Goal: Transaction & Acquisition: Download file/media

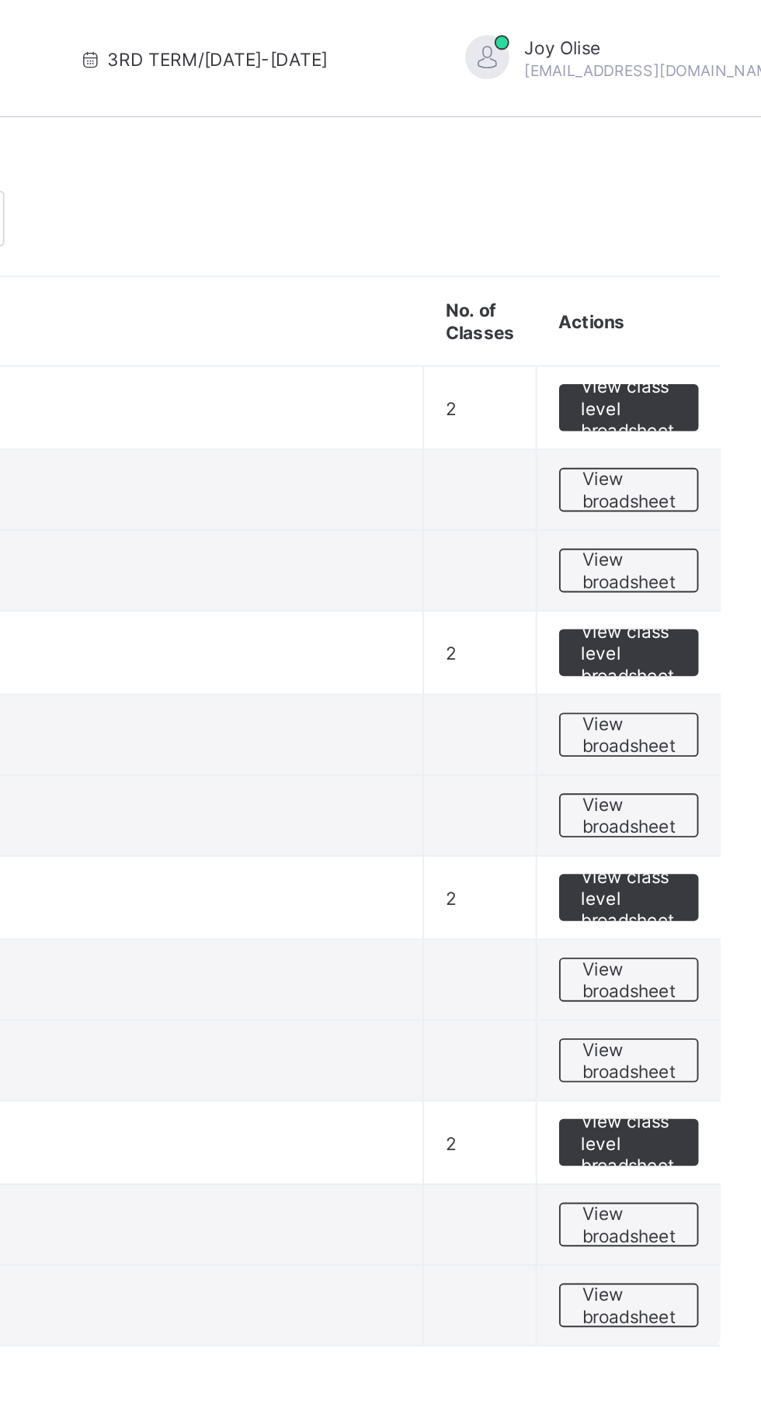
click at [700, 389] on span "View broadsheet" at bounding box center [684, 388] width 49 height 23
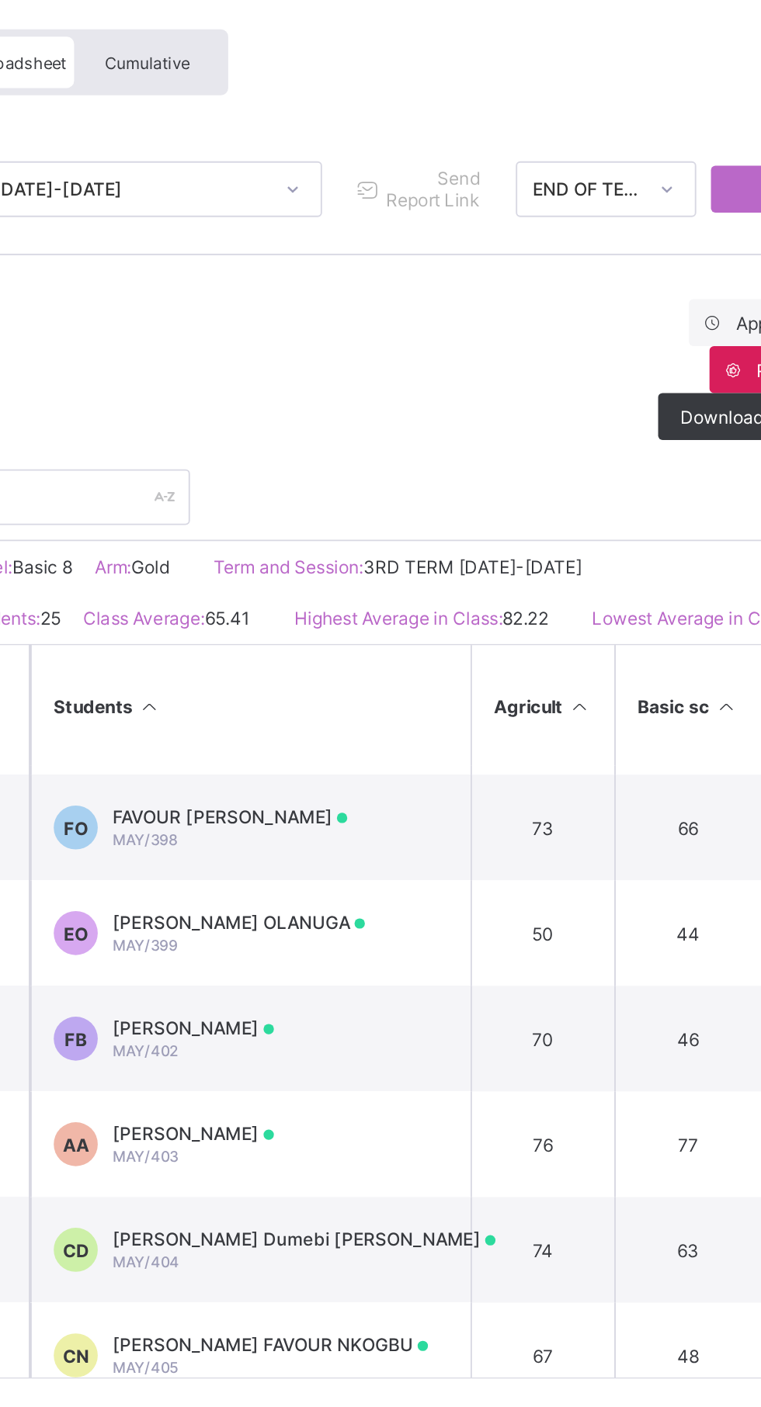
scroll to position [332, 0]
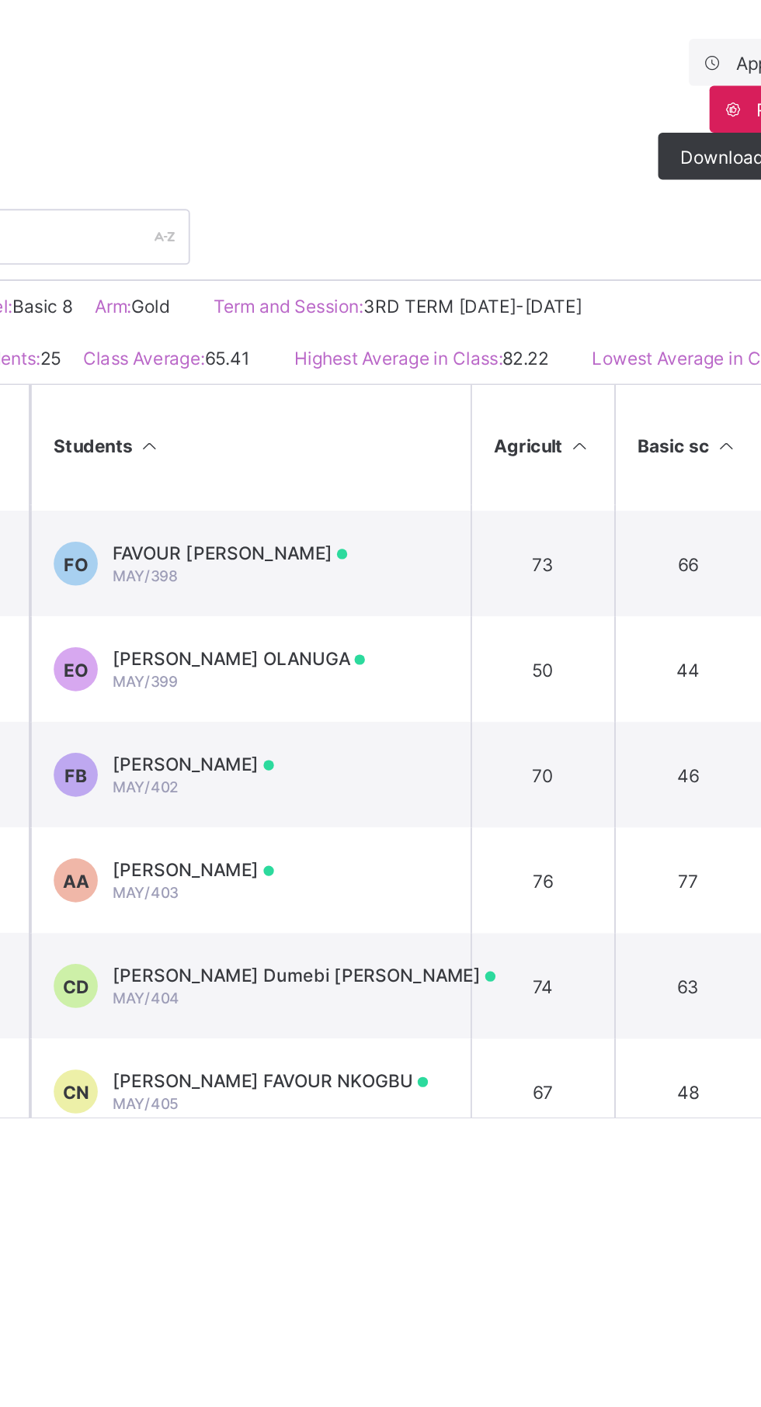
click at [393, 799] on div "christabel Dumebi David MAY/404" at bounding box center [425, 787] width 203 height 23
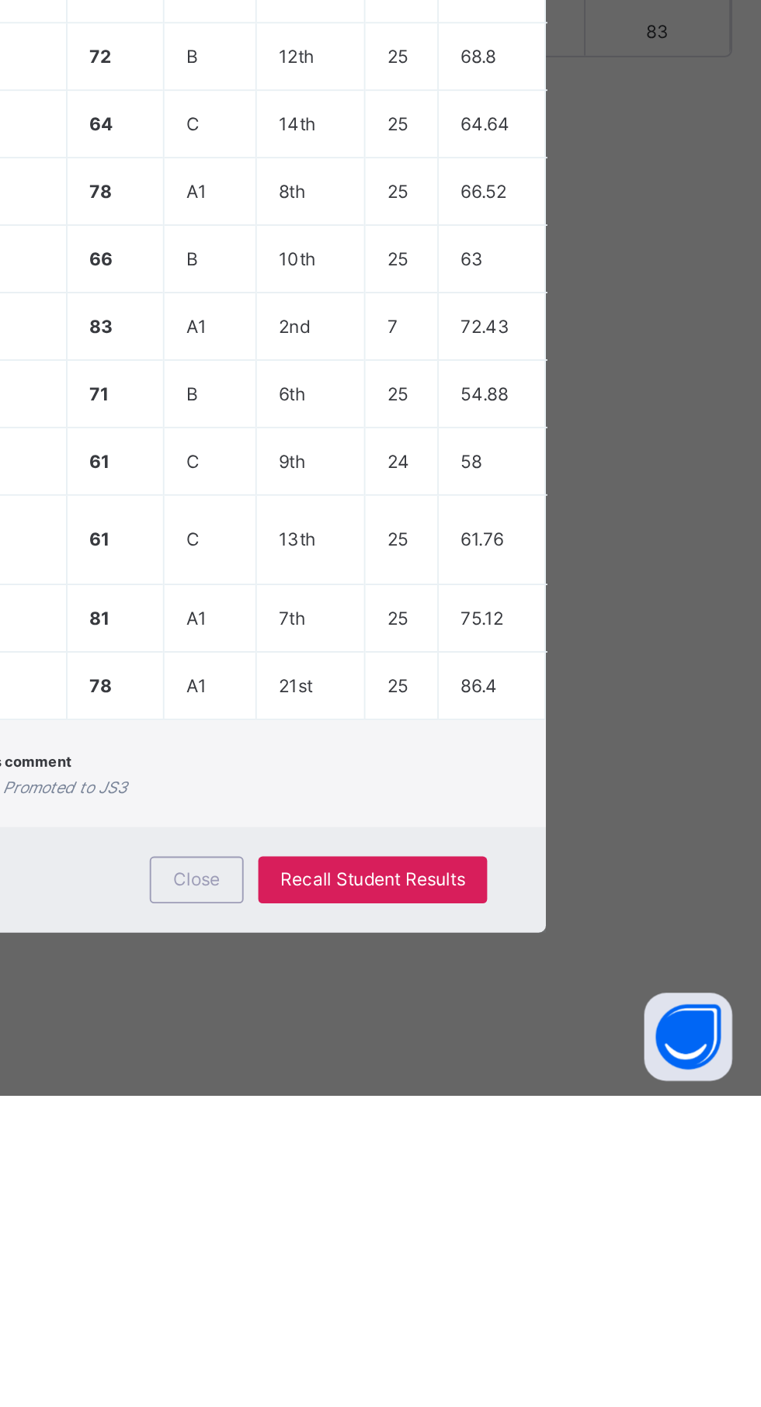
click at [536, 1265] on div "Form Teacher's comment She is well behaved Head Teacher's comment A good result…" at bounding box center [380, 1236] width 532 height 57
click at [474, 1298] on span "Close" at bounding box center [461, 1293] width 25 height 12
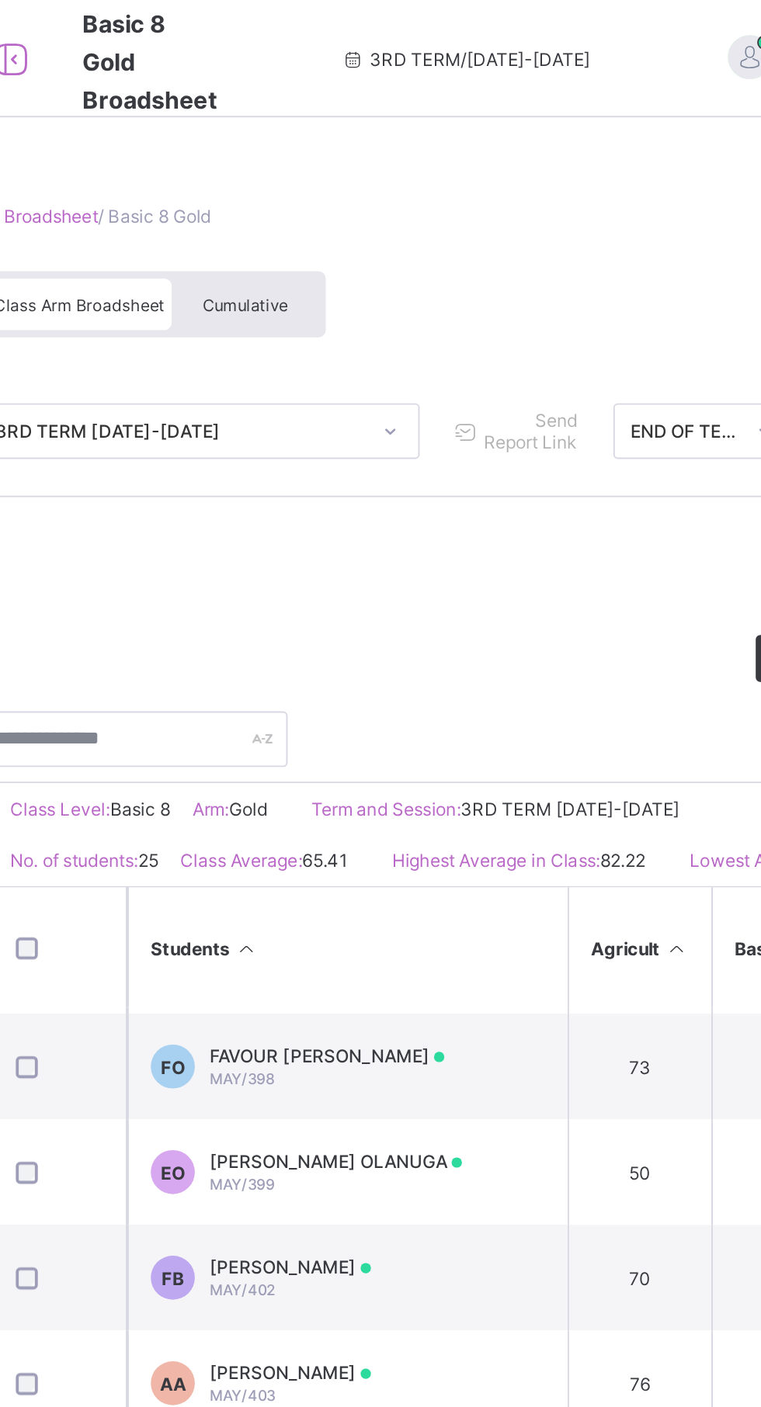
click at [358, 161] on span "Cumulative" at bounding box center [342, 161] width 45 height 11
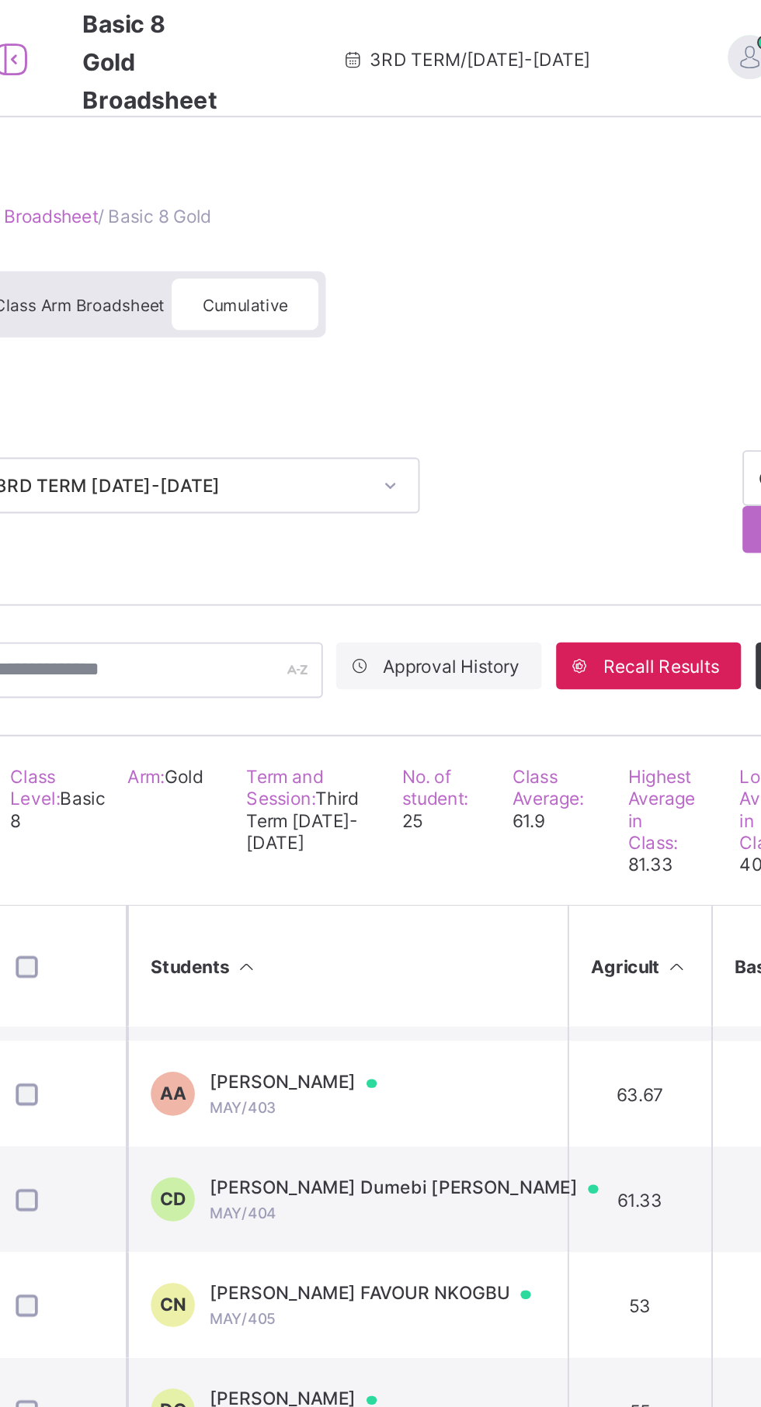
scroll to position [513, 0]
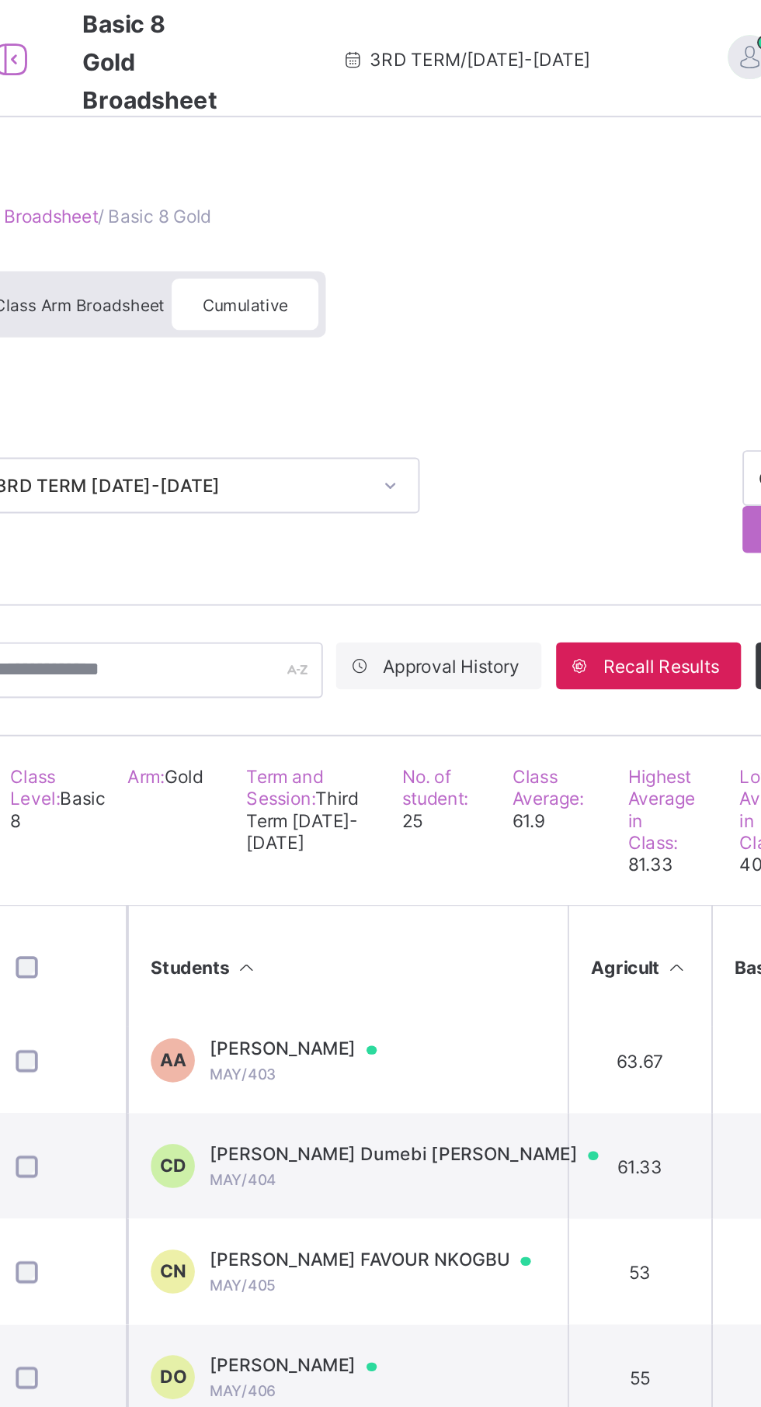
click at [521, 618] on div at bounding box center [532, 611] width 23 height 12
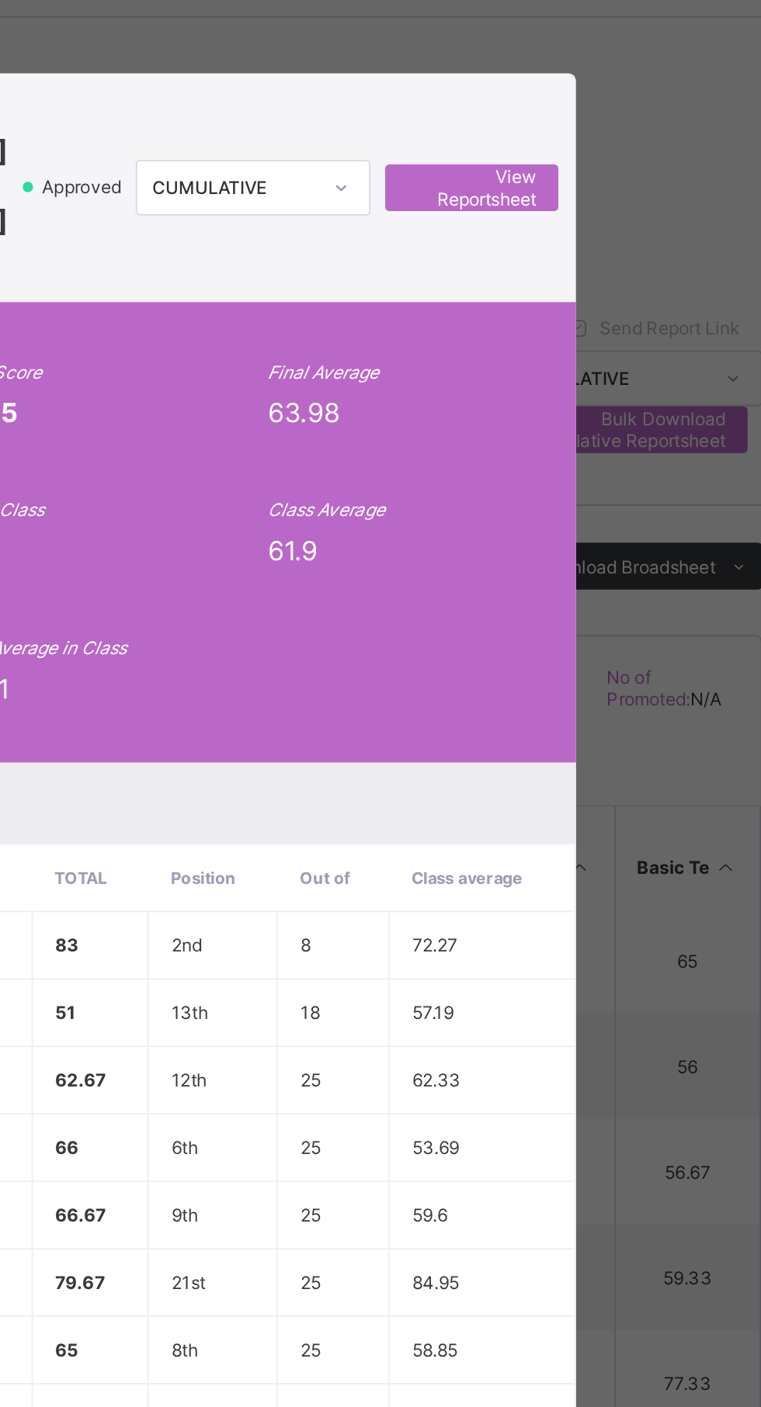
click at [626, 164] on span "View Reportsheet" at bounding box center [591, 151] width 68 height 23
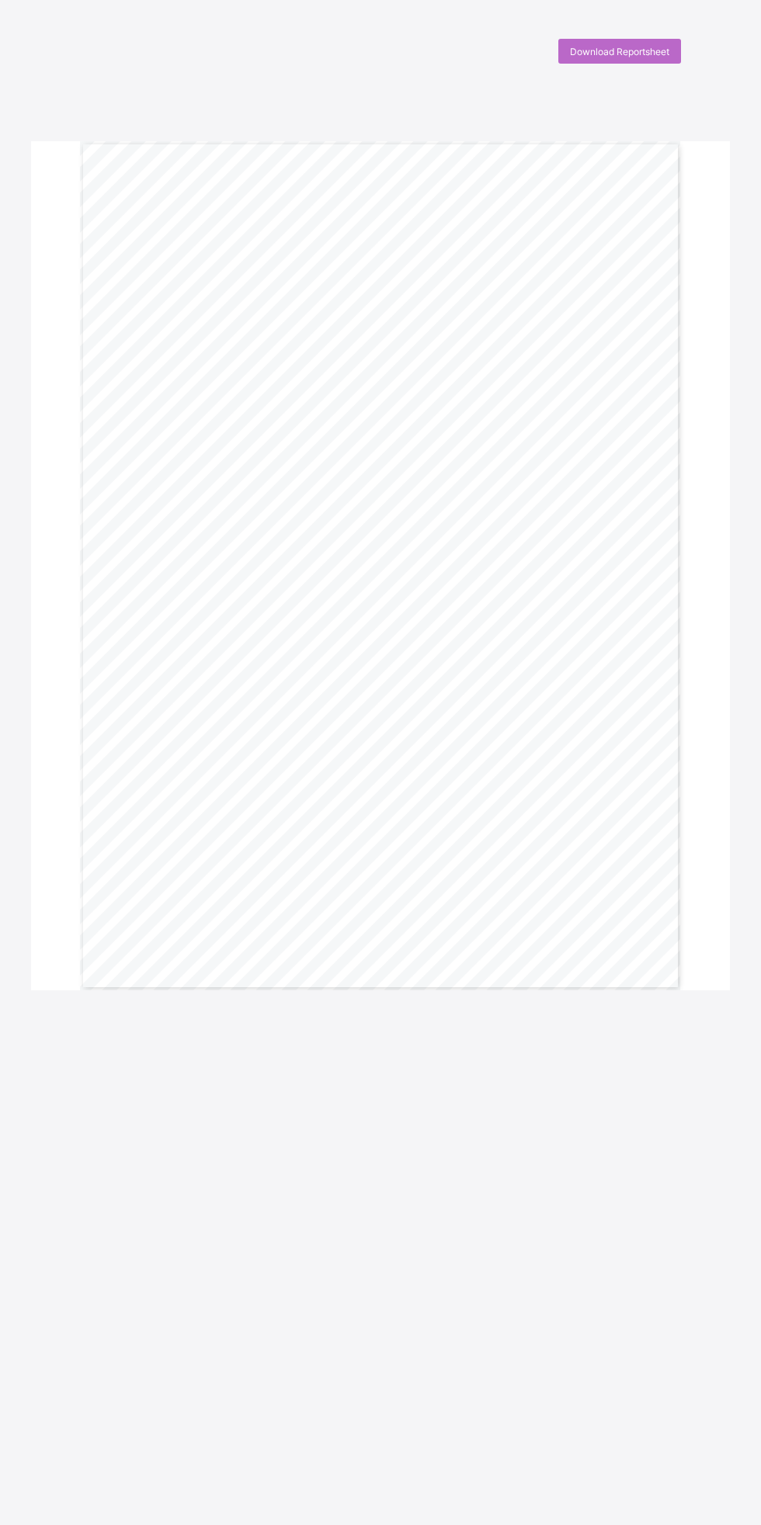
click at [619, 43] on div "Download Reportsheet" at bounding box center [619, 51] width 123 height 25
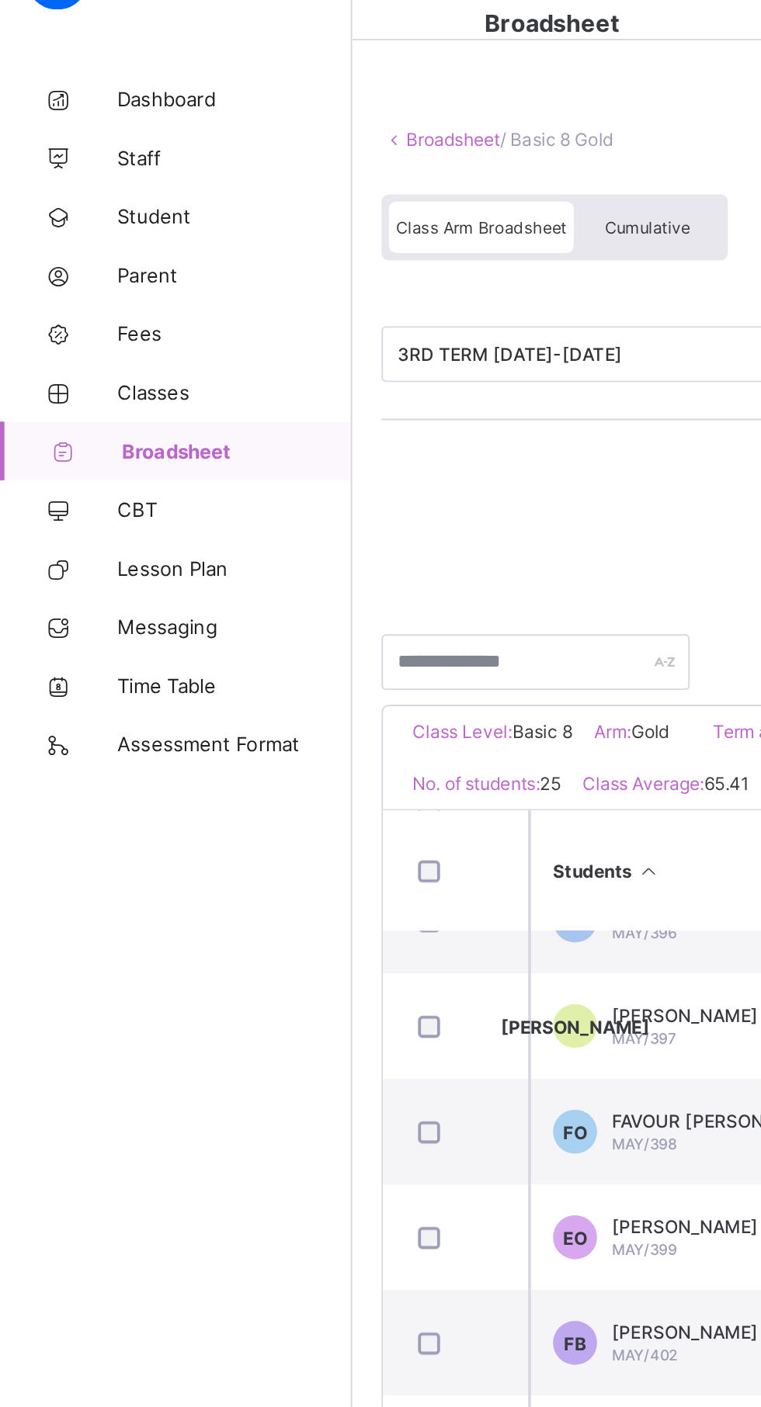
scroll to position [257, 0]
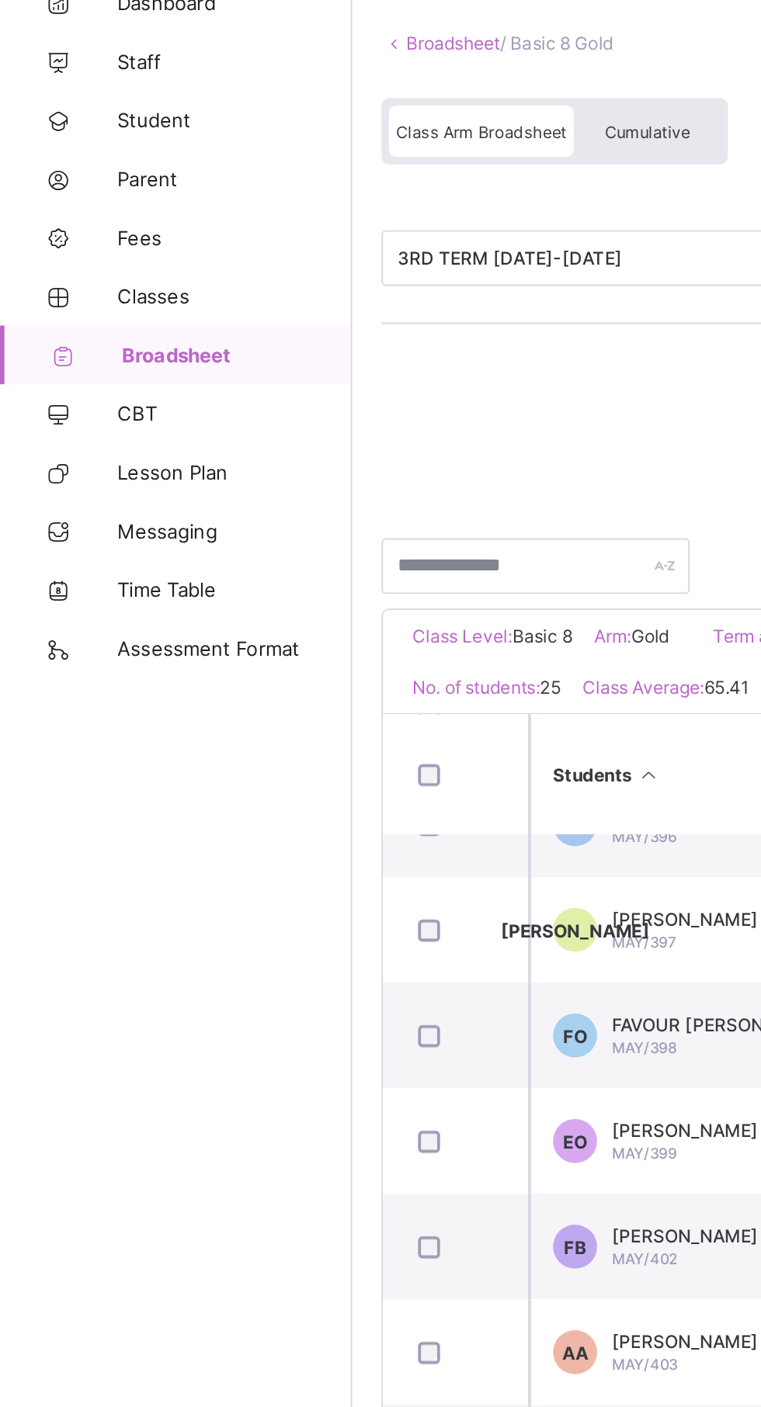
click at [88, 279] on span "Broadsheet" at bounding box center [125, 279] width 122 height 12
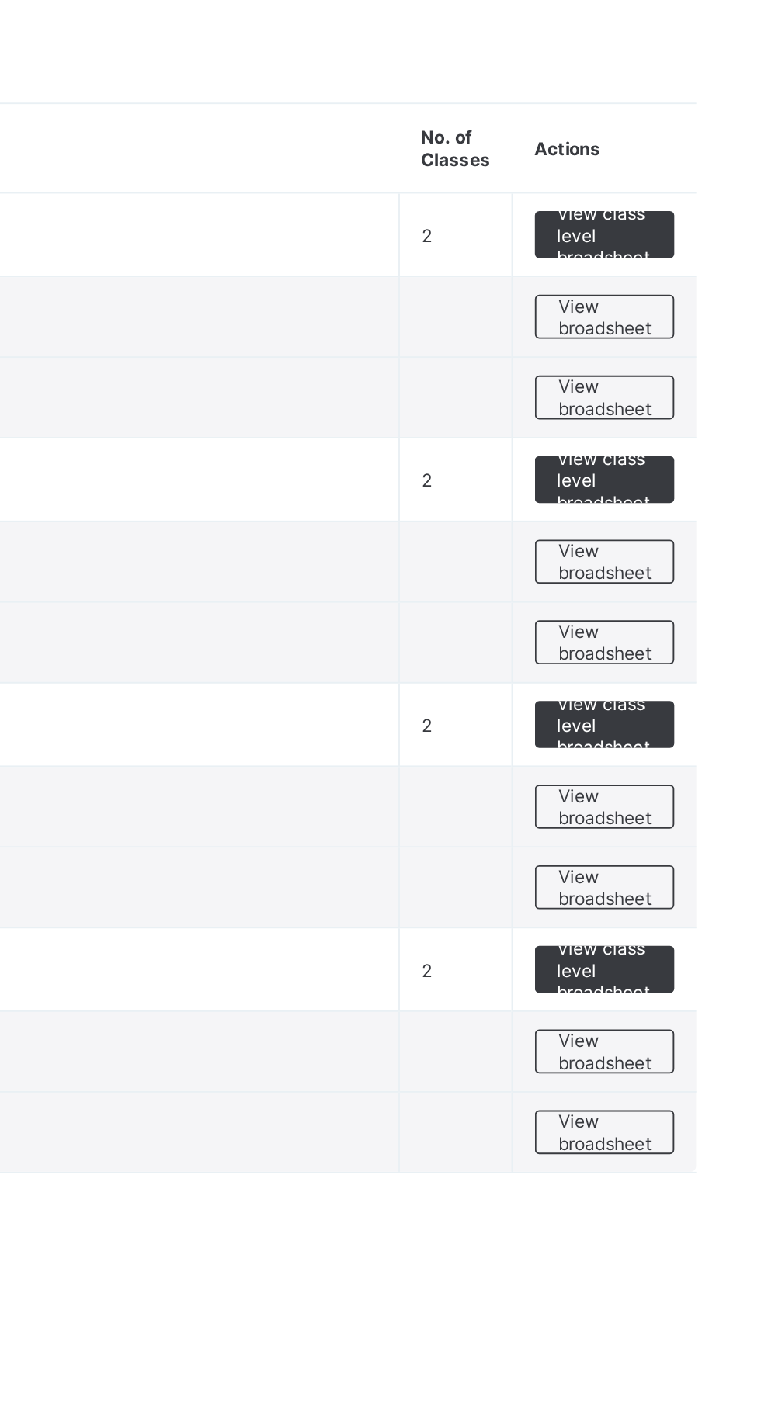
click at [691, 650] on span "View broadsheet" at bounding box center [684, 647] width 49 height 23
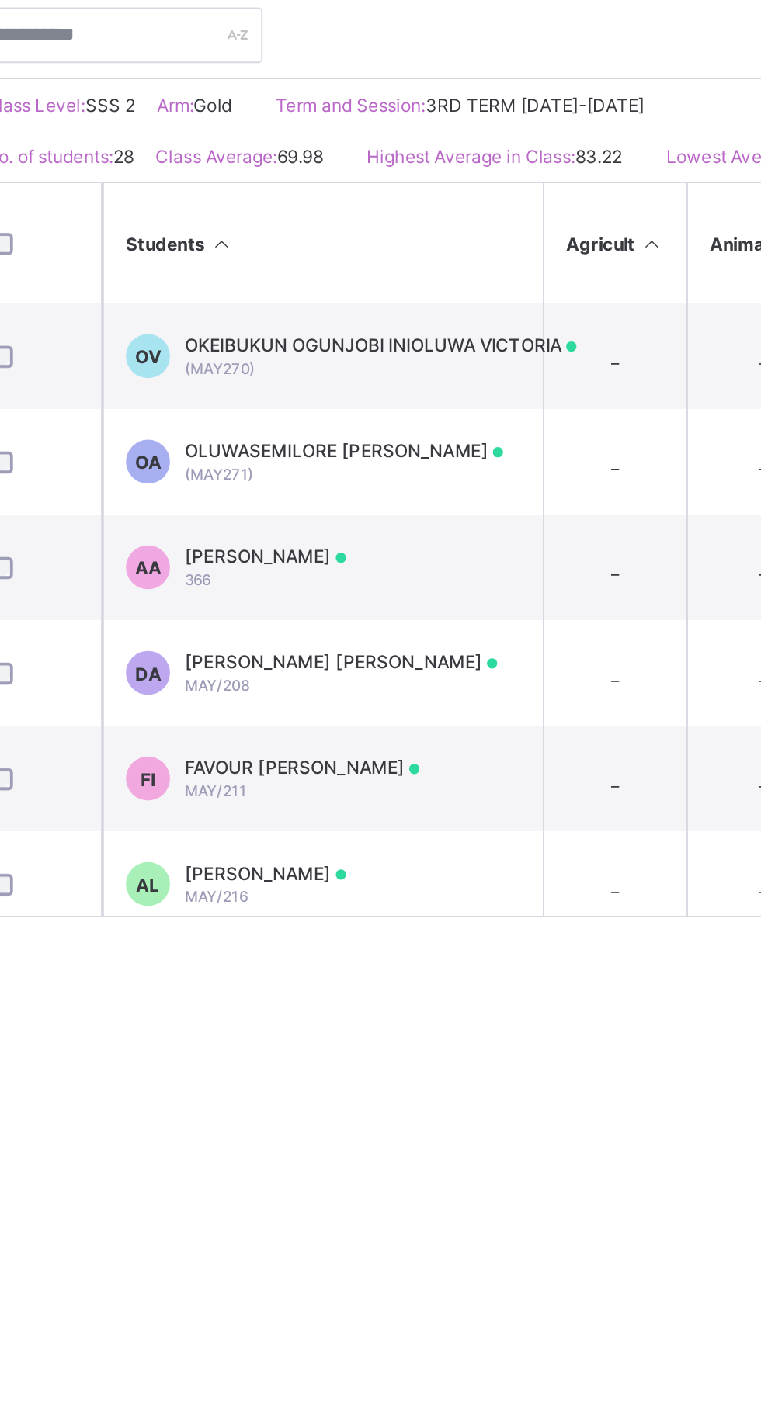
click at [341, 795] on span "MAY/211" at bounding box center [340, 790] width 33 height 9
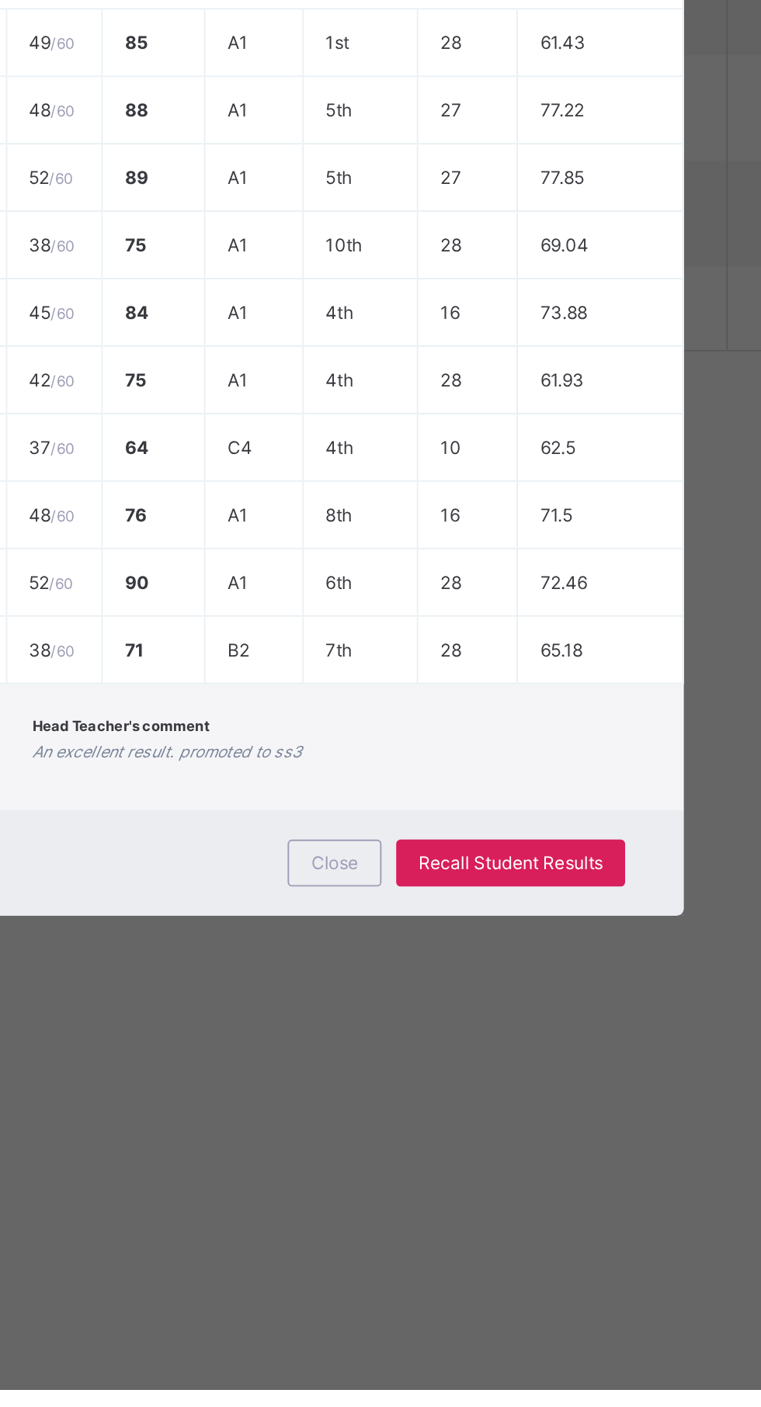
click at [474, 1134] on span "Close" at bounding box center [461, 1128] width 25 height 12
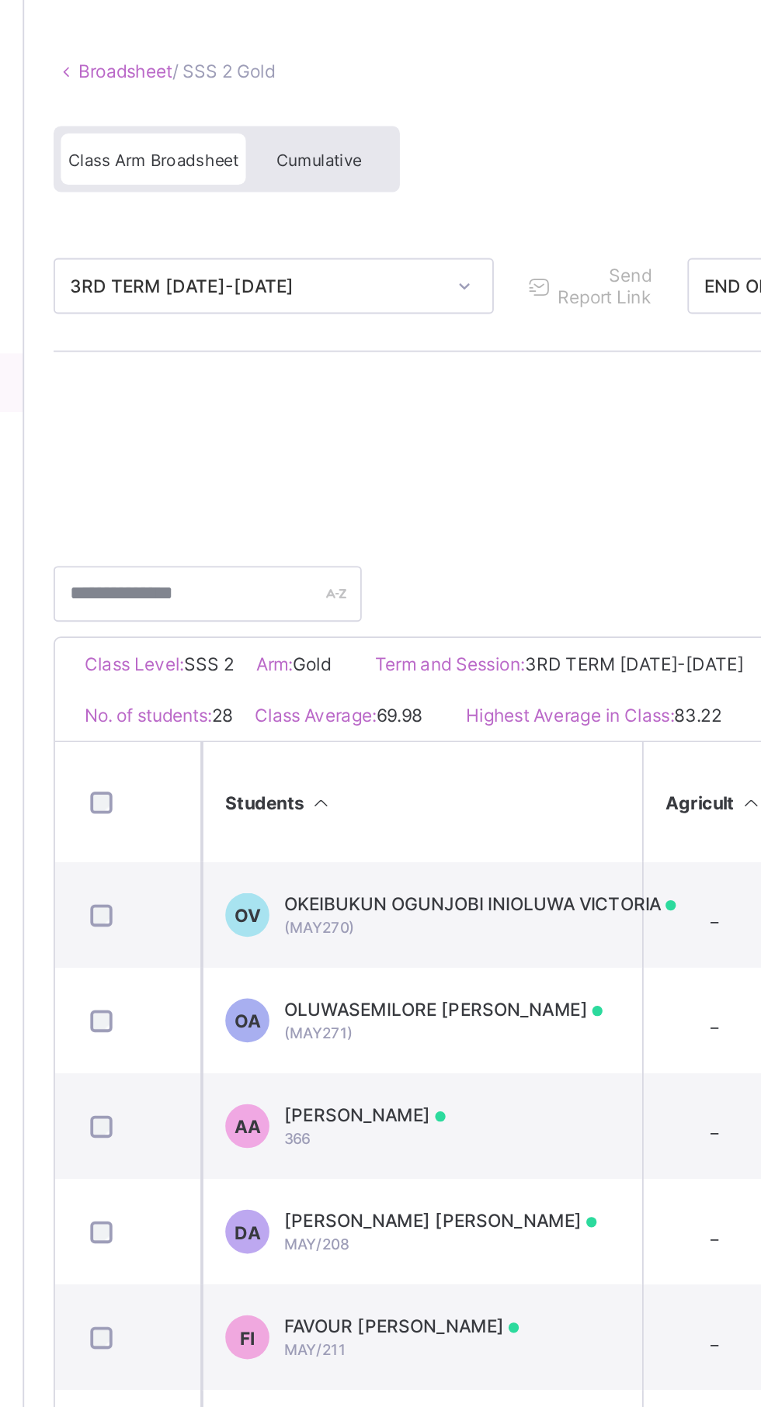
click at [348, 160] on span "Cumulative" at bounding box center [342, 161] width 45 height 11
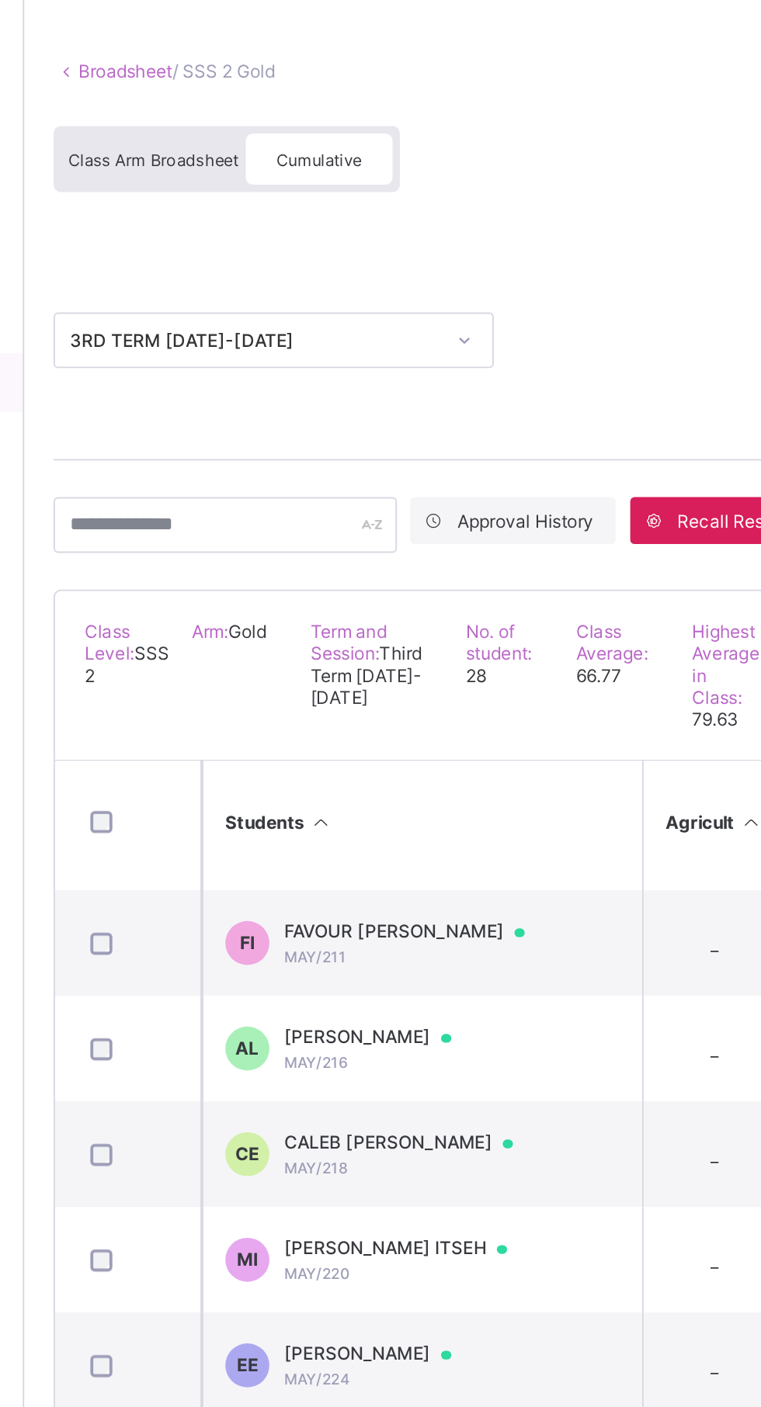
scroll to position [220, 0]
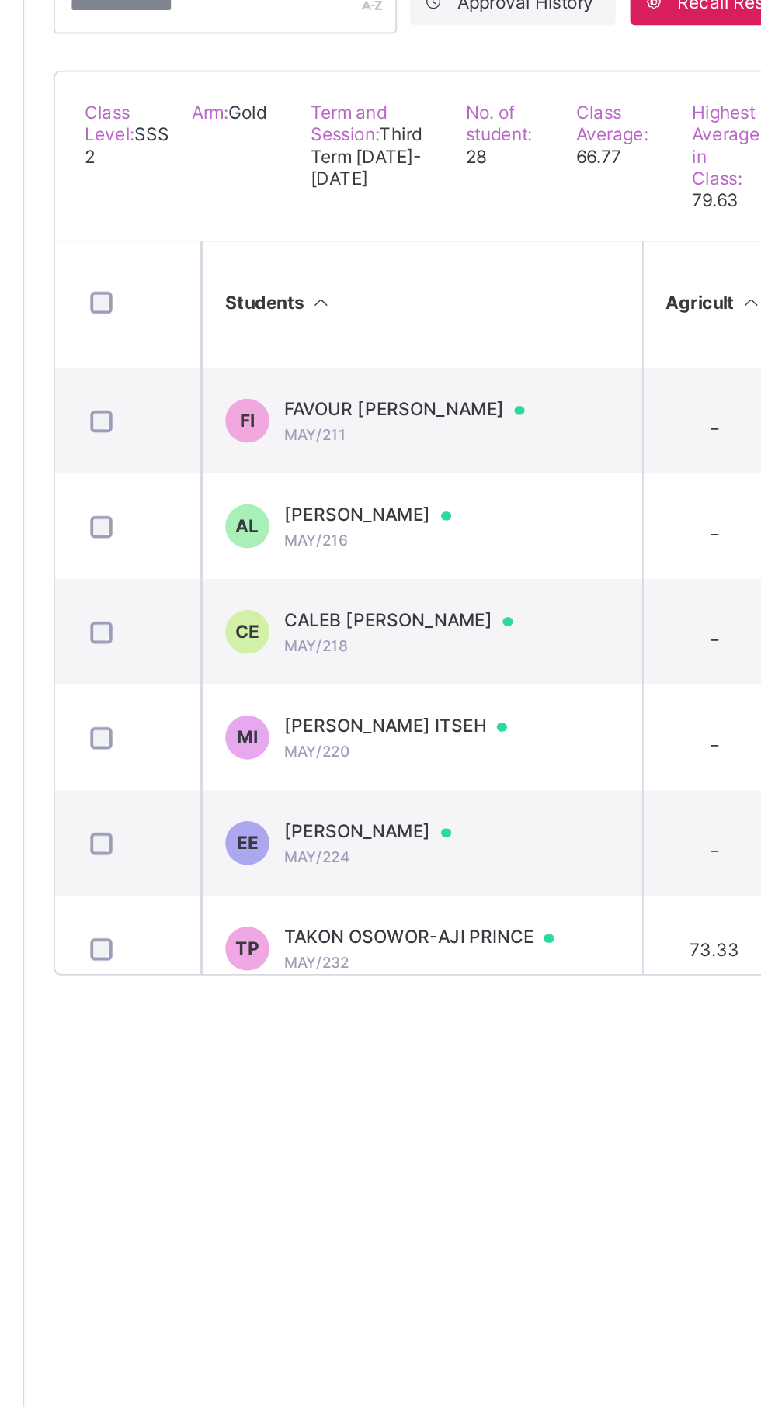
click at [350, 574] on span "FAVOUR [PERSON_NAME]" at bounding box center [395, 568] width 142 height 12
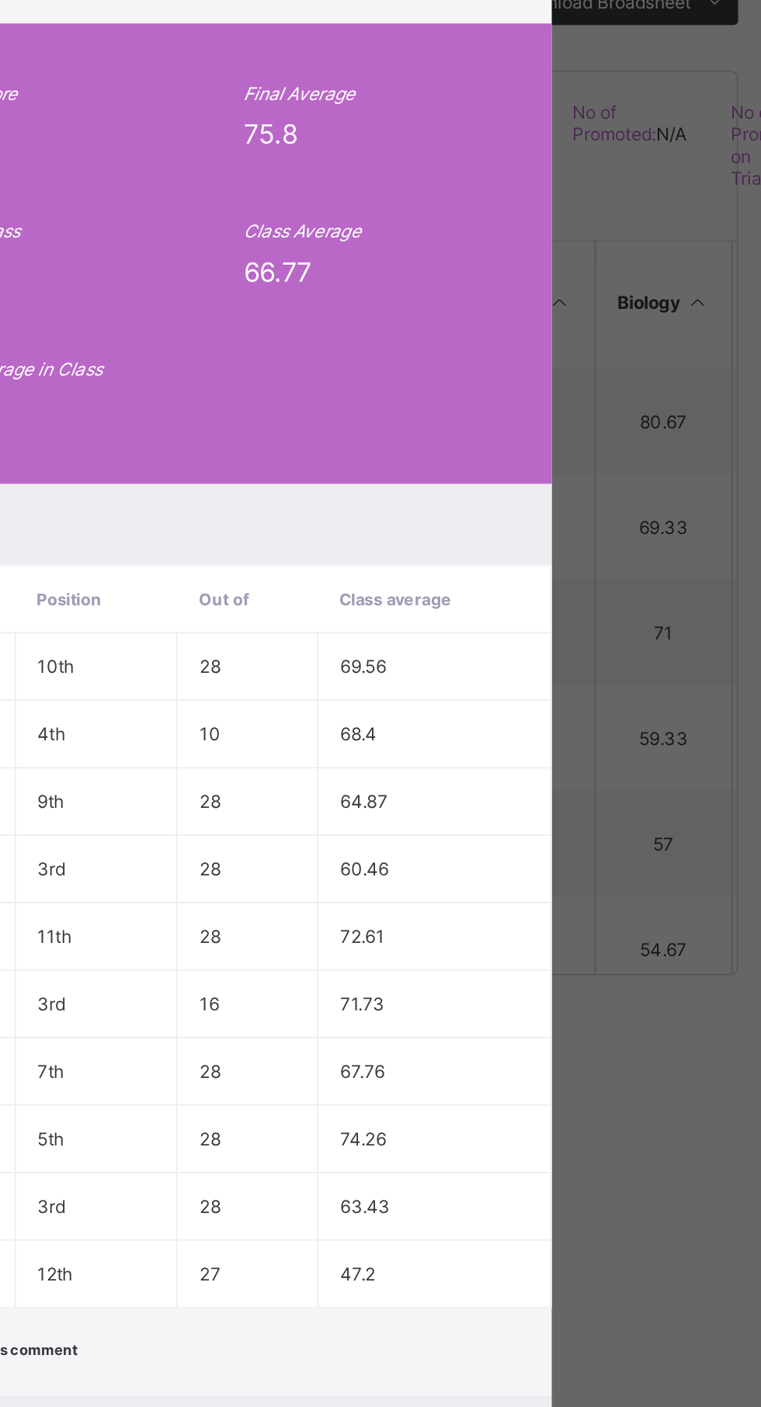
click at [626, 324] on span "View Reportsheet" at bounding box center [591, 312] width 68 height 23
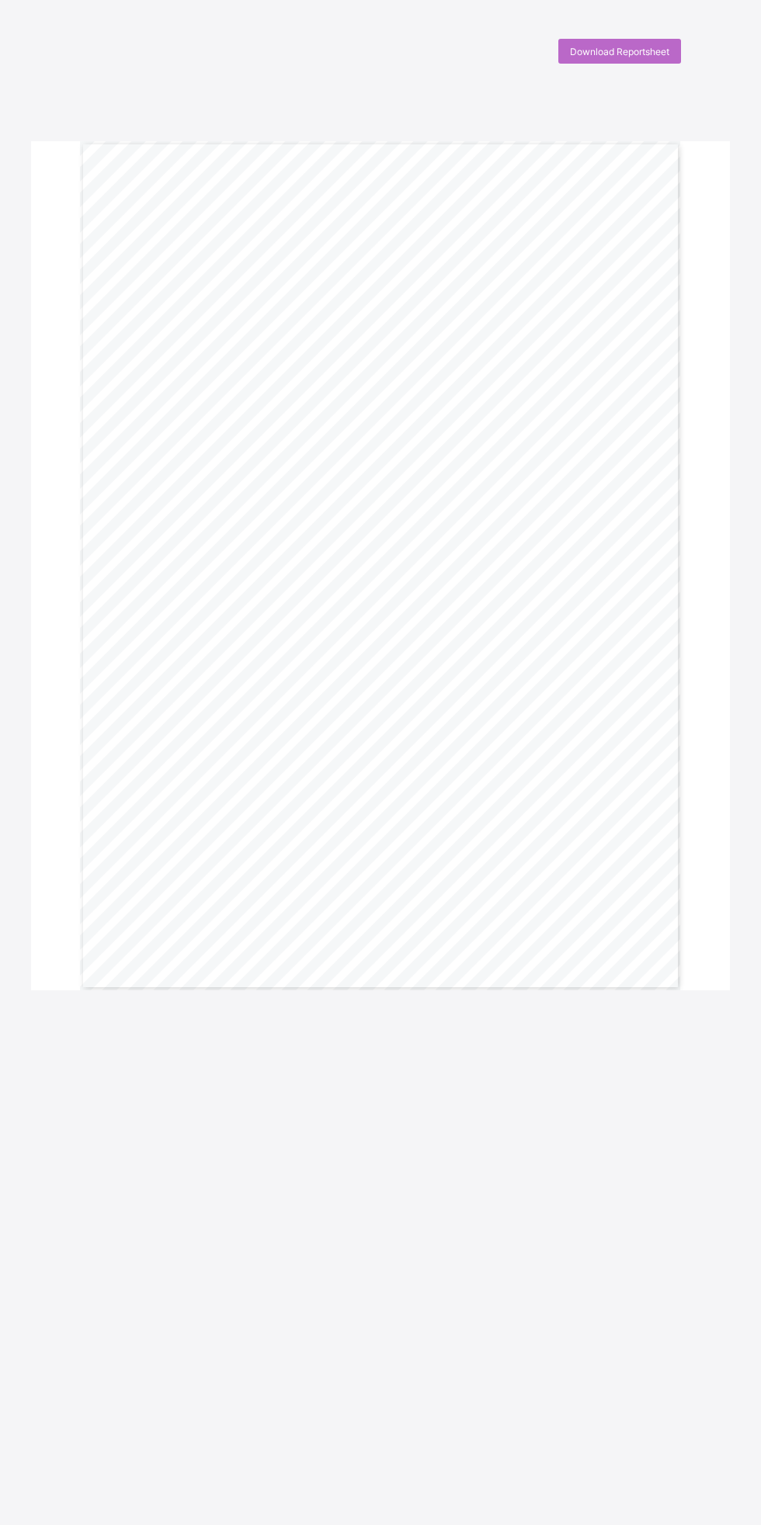
click at [614, 57] on div "Download Reportsheet" at bounding box center [619, 51] width 123 height 25
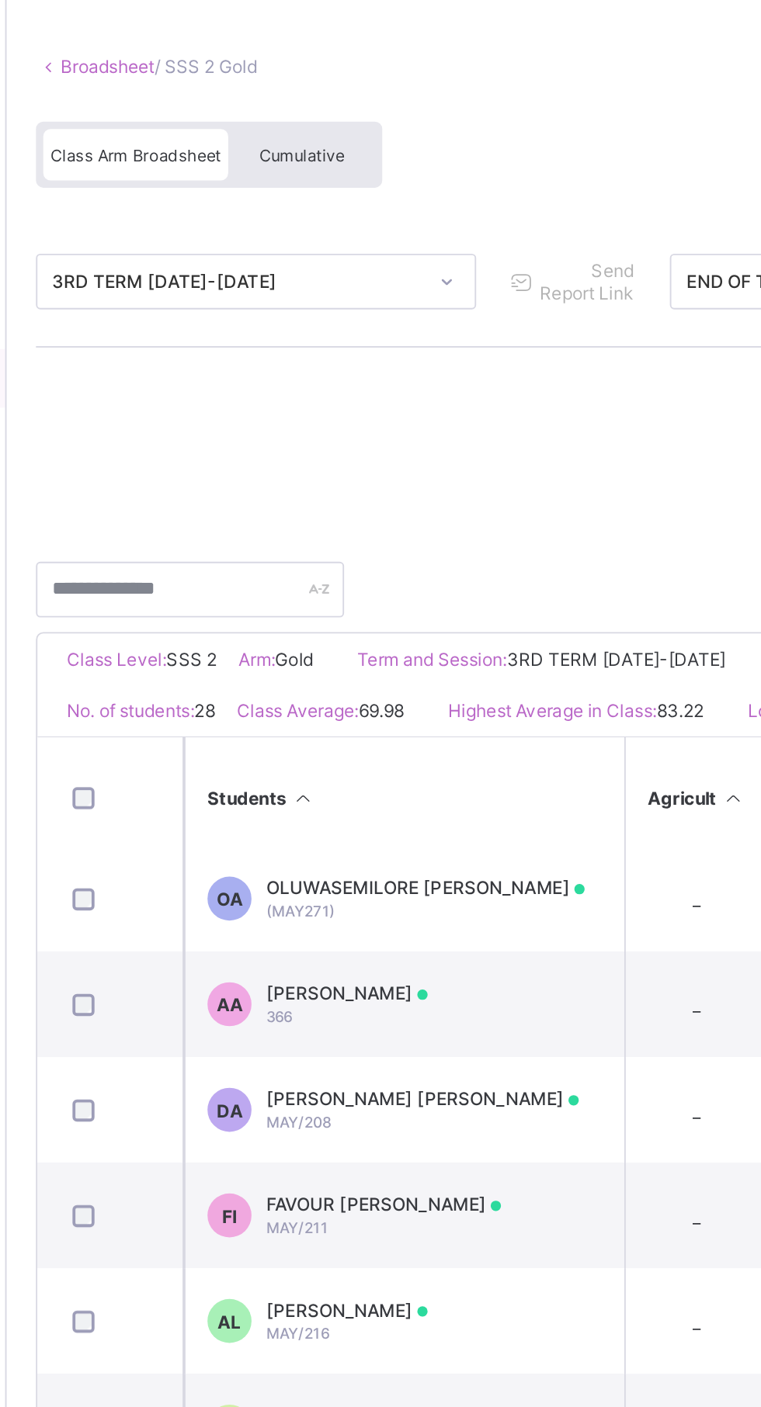
scroll to position [63, 0]
click at [440, 722] on span "FAVOUR [PERSON_NAME]" at bounding box center [386, 716] width 124 height 12
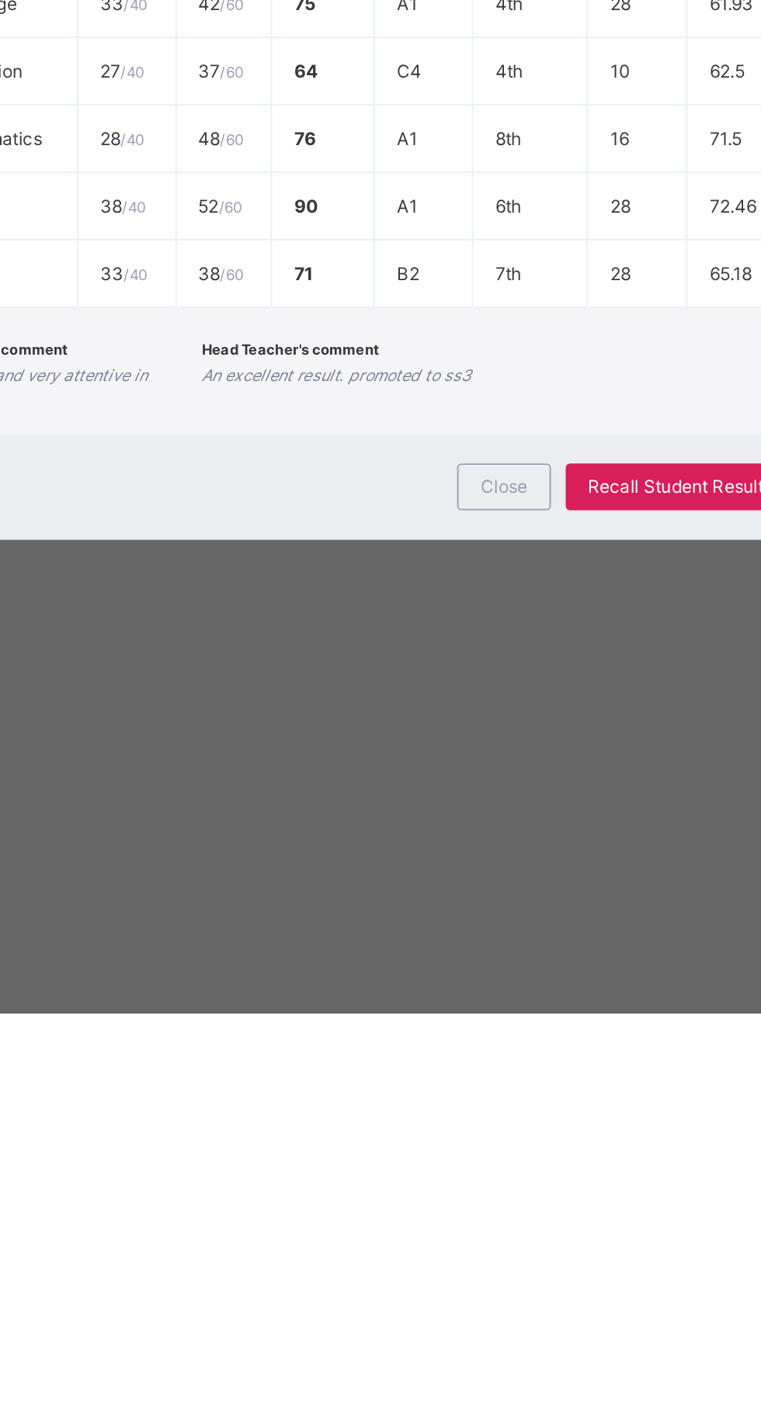
click at [474, 1134] on span "Close" at bounding box center [461, 1128] width 25 height 12
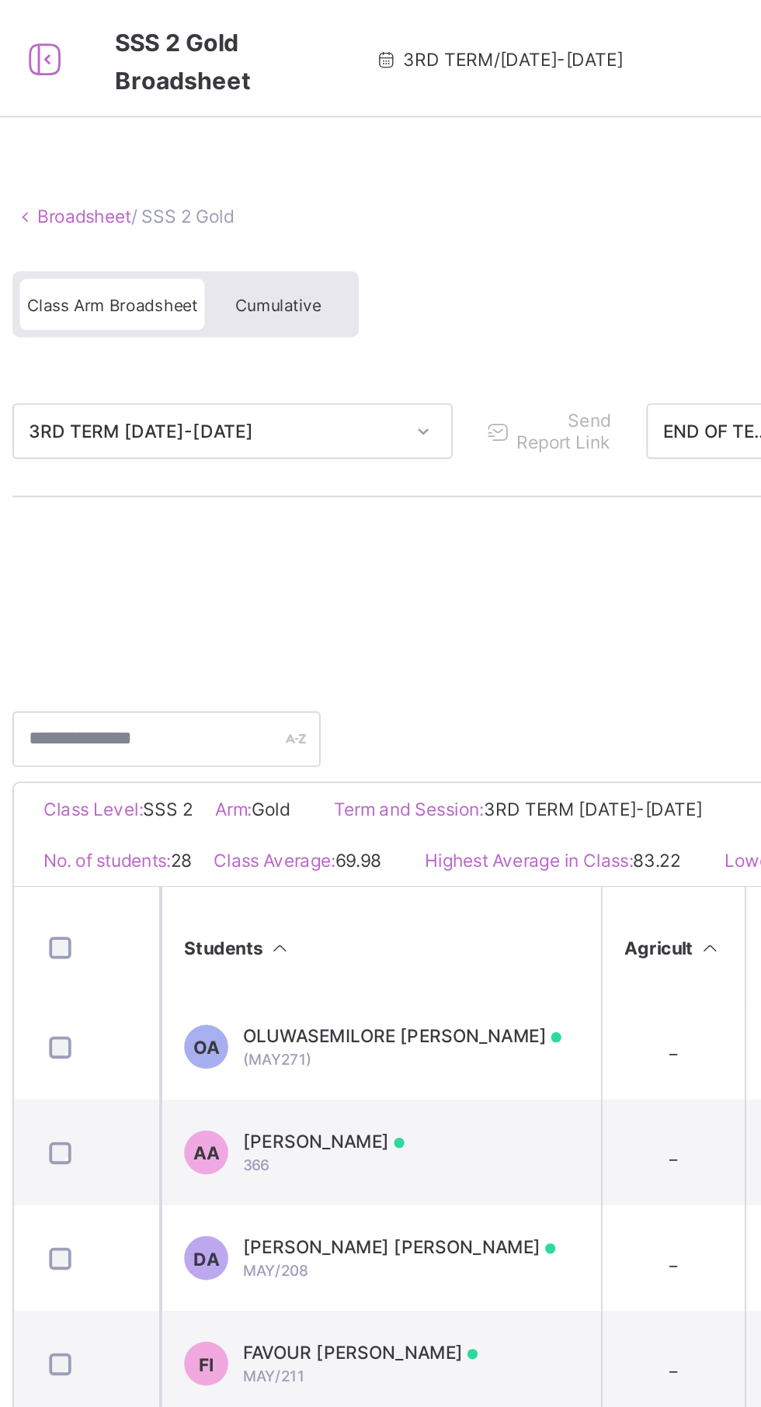
click at [341, 148] on div "Cumulative" at bounding box center [342, 160] width 78 height 27
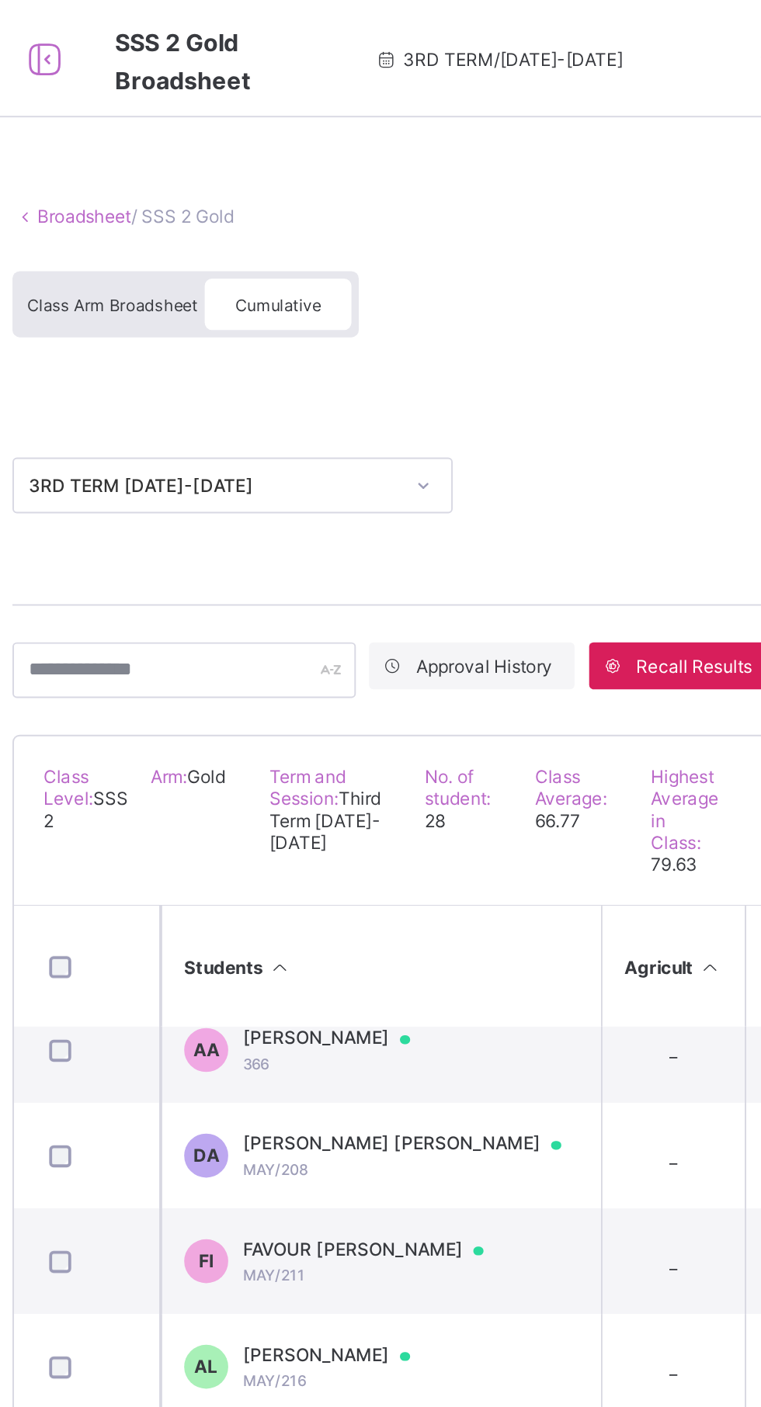
scroll to position [134, 0]
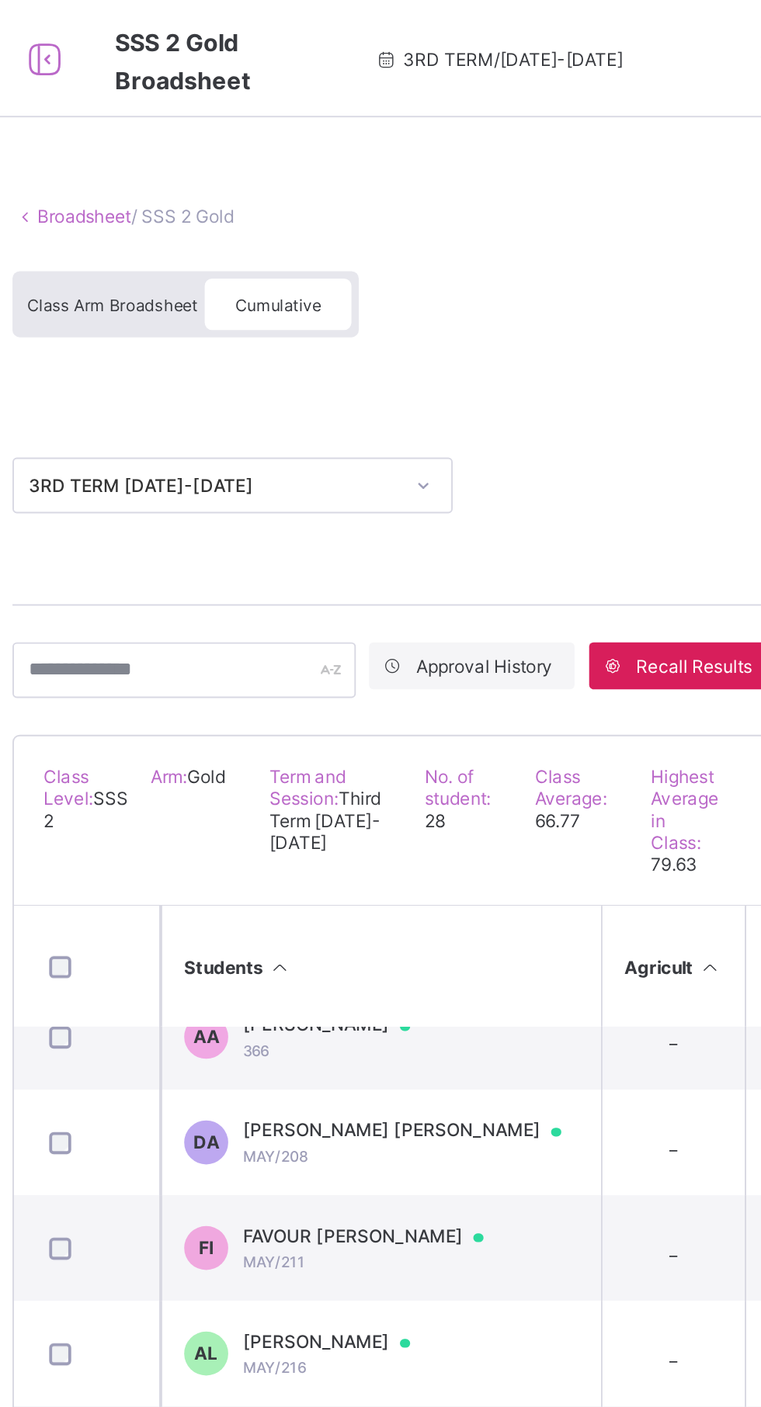
click at [463, 661] on div at bounding box center [453, 655] width 23 height 12
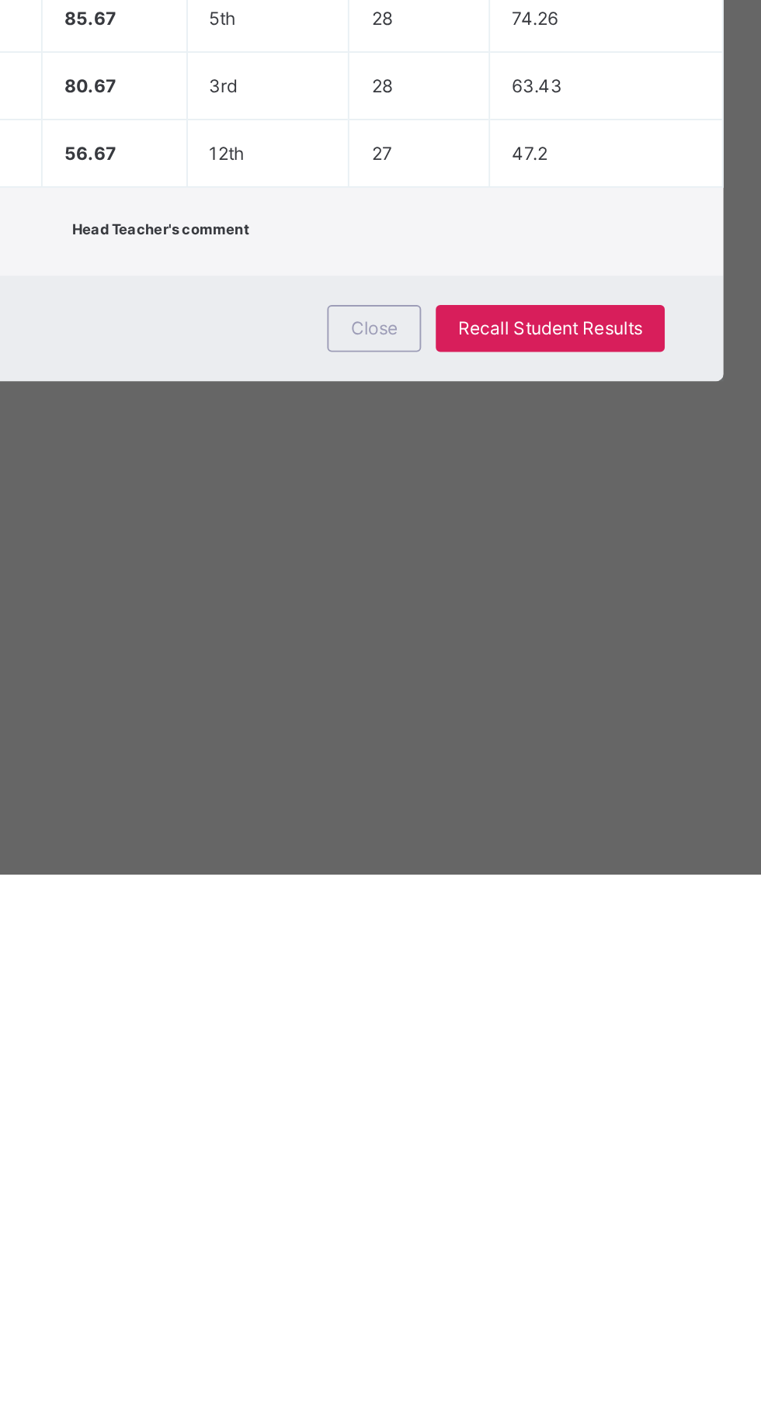
click at [474, 1124] on span "Close" at bounding box center [461, 1118] width 25 height 12
